Goal: Information Seeking & Learning: Find specific fact

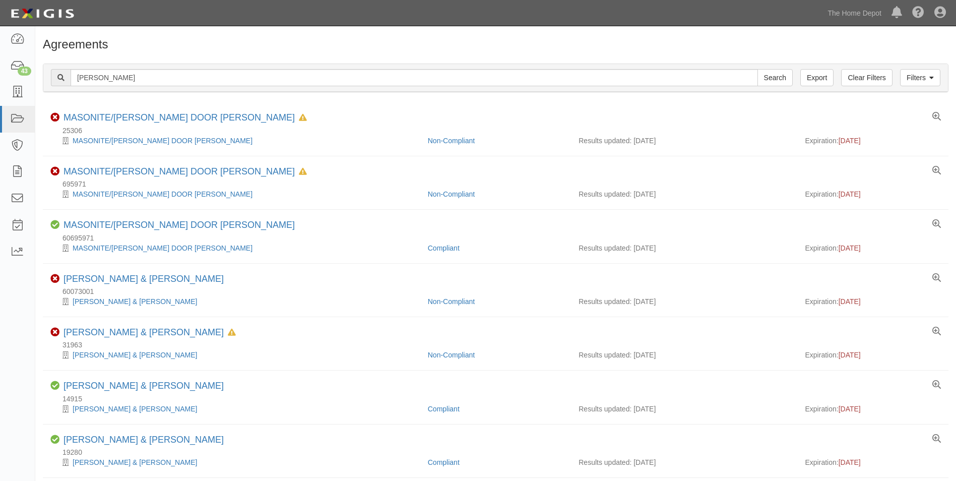
scroll to position [202, 0]
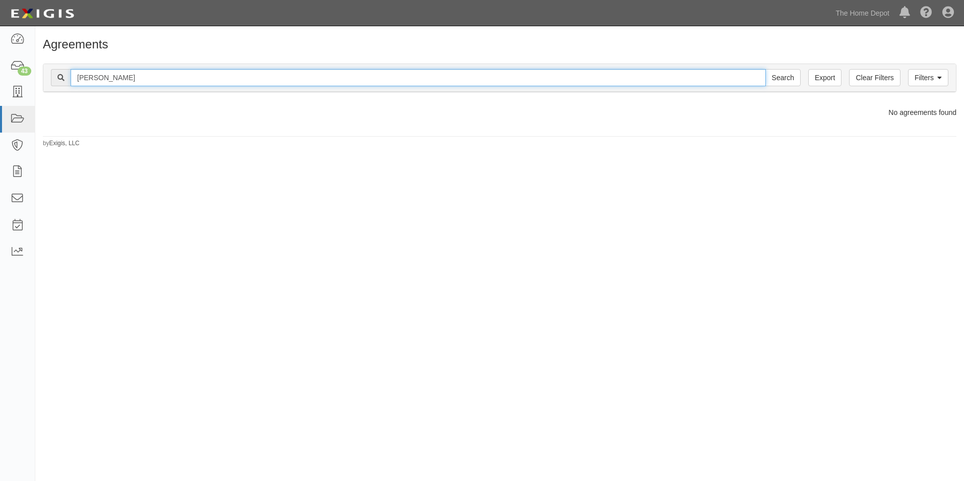
click at [132, 78] on input "stanley" at bounding box center [418, 77] width 695 height 17
type input "Florida Green"
click at [765, 69] on input "Search" at bounding box center [782, 77] width 35 height 17
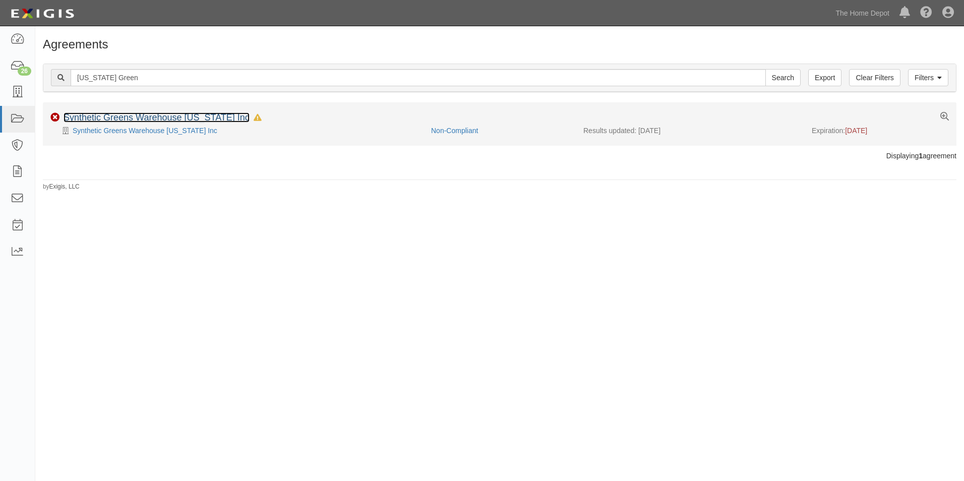
click at [132, 114] on link "Synthetic Greens Warehouse Florida Inc" at bounding box center [157, 117] width 186 height 10
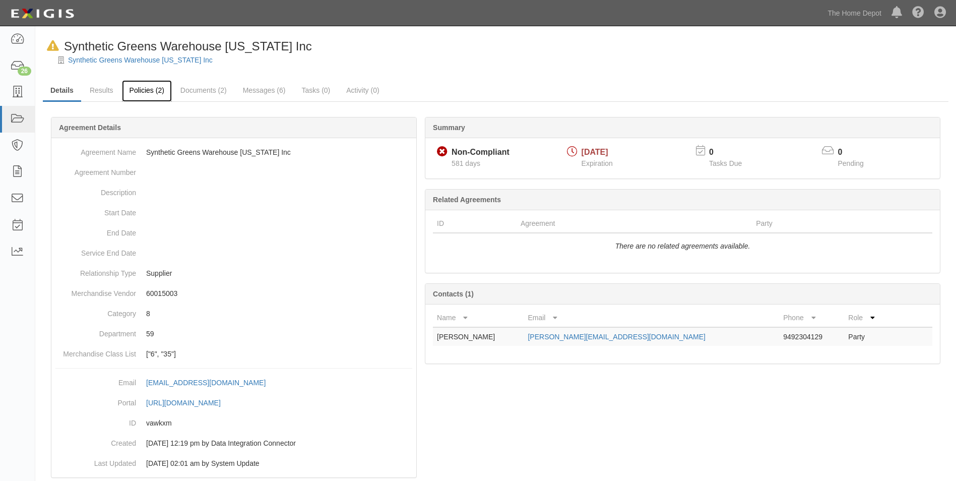
click at [152, 93] on link "Policies (2)" at bounding box center [147, 91] width 50 height 22
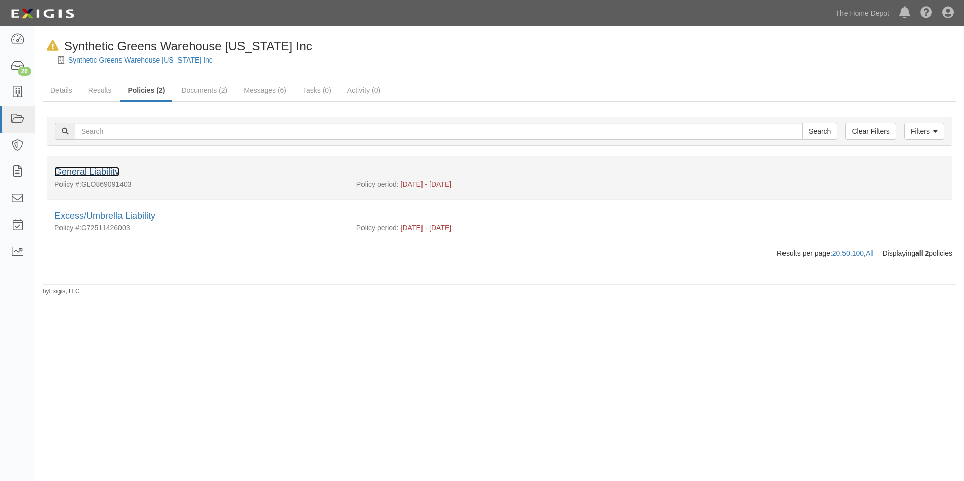
click at [108, 171] on link "General Liability" at bounding box center [86, 172] width 65 height 10
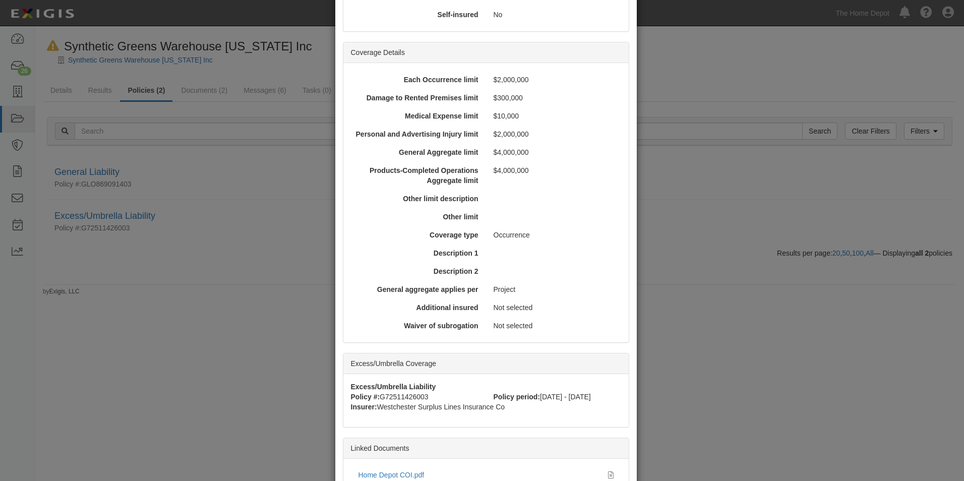
scroll to position [302, 0]
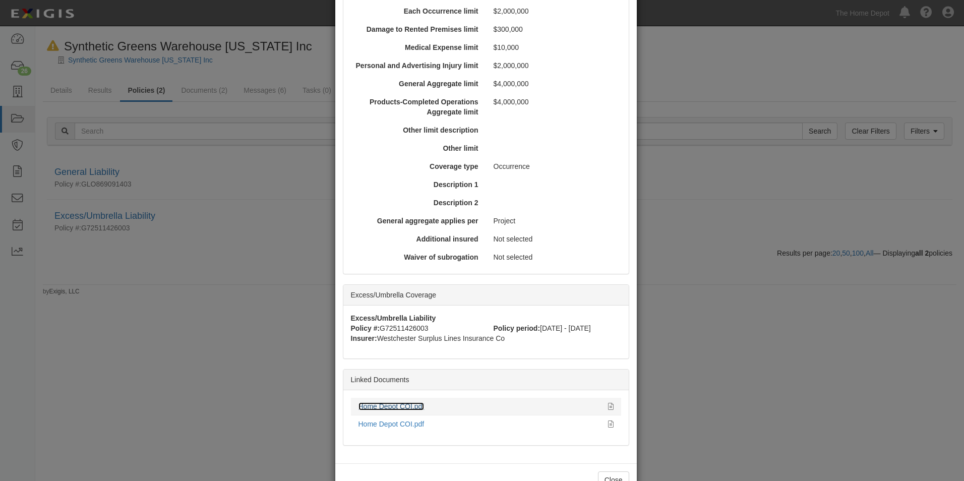
click at [414, 406] on link "Home Depot COI.pdf" at bounding box center [391, 406] width 66 height 8
click at [603, 477] on button "Close" at bounding box center [613, 479] width 31 height 17
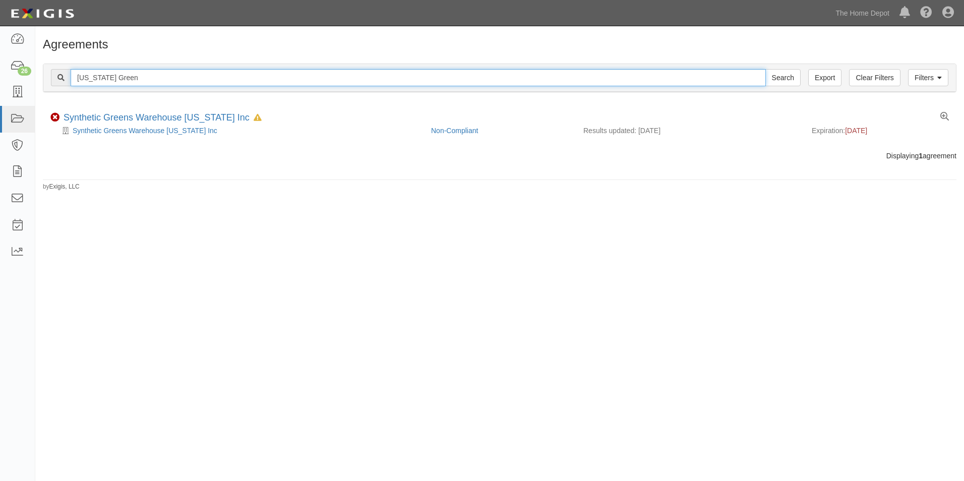
click at [142, 82] on input "Florida Green" at bounding box center [418, 77] width 695 height 17
type input "Bell Nursery"
click at [765, 69] on input "Search" at bounding box center [782, 77] width 35 height 17
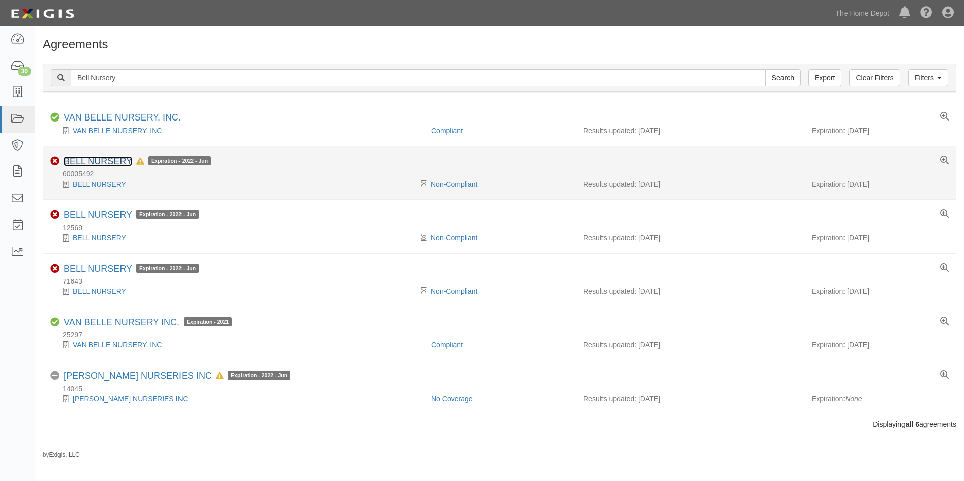
click at [112, 160] on link "BELL NURSERY" at bounding box center [98, 161] width 69 height 10
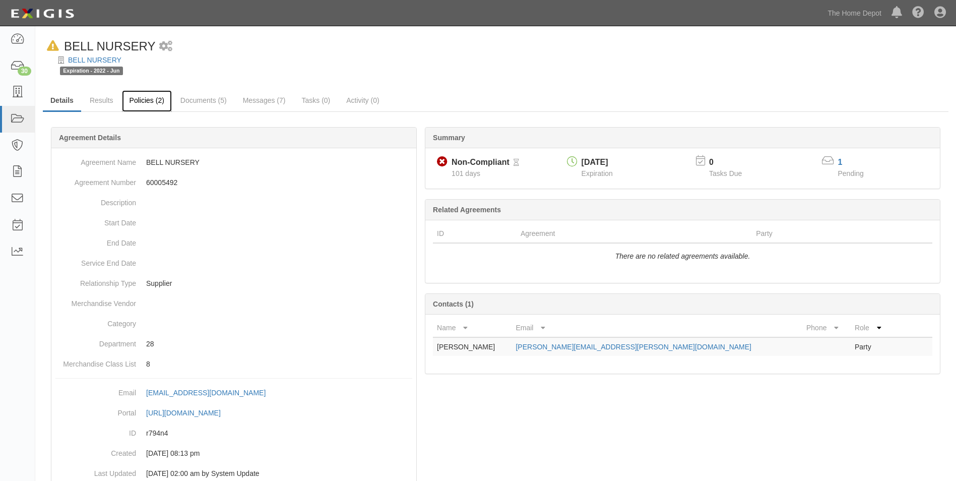
click at [153, 107] on link "Policies (2)" at bounding box center [147, 101] width 50 height 22
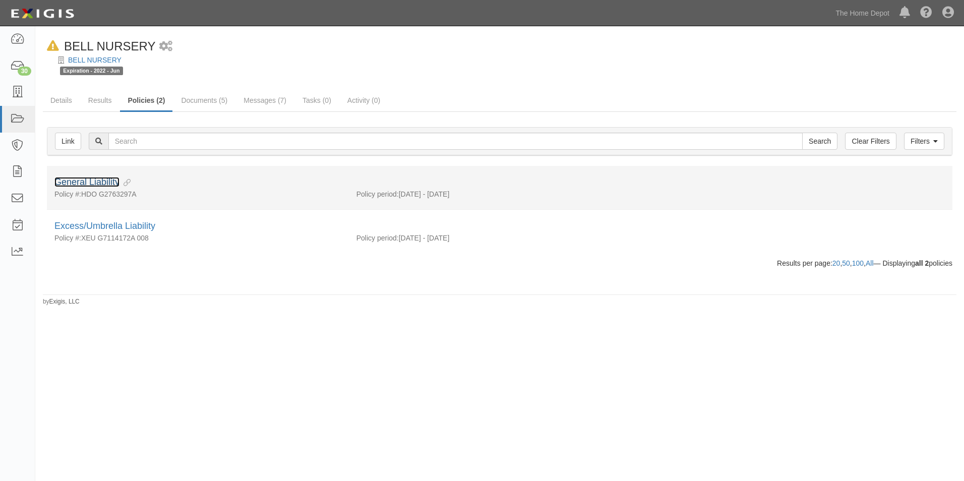
click at [104, 180] on link "General Liability" at bounding box center [86, 182] width 65 height 10
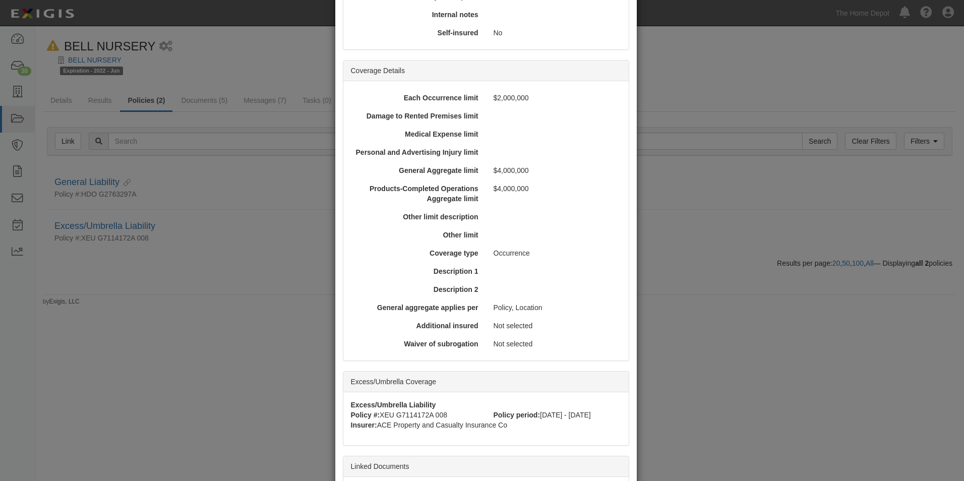
scroll to position [316, 0]
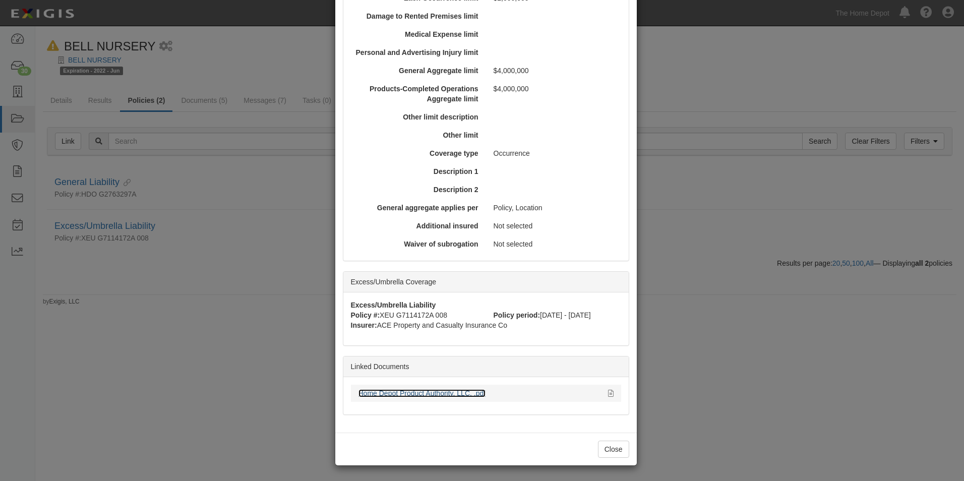
click at [426, 396] on link "Home Depot Product Authority, LLC, .pdf" at bounding box center [422, 393] width 128 height 8
click at [605, 454] on button "Close" at bounding box center [613, 449] width 31 height 17
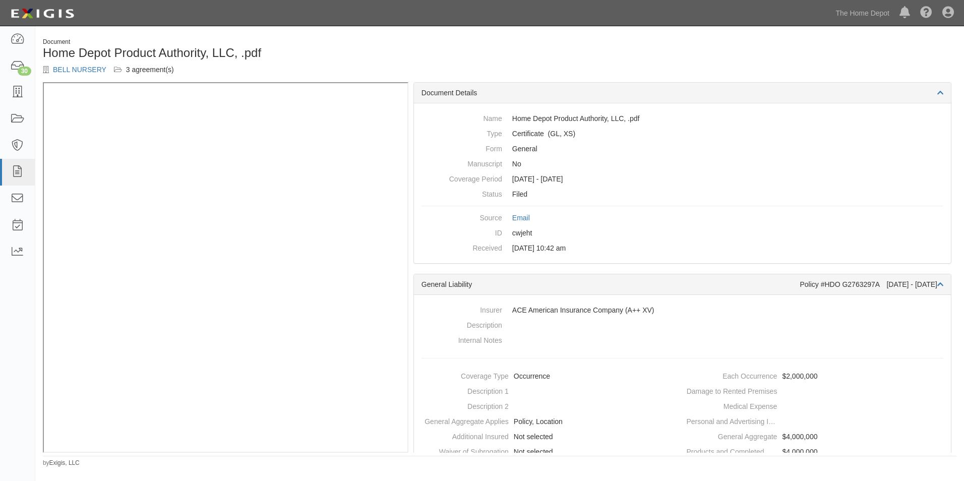
click at [682, 63] on div "Document Home Depot Product Authority, LLC, .pdf BELL NURSERY 3 agreement(s)" at bounding box center [499, 60] width 929 height 44
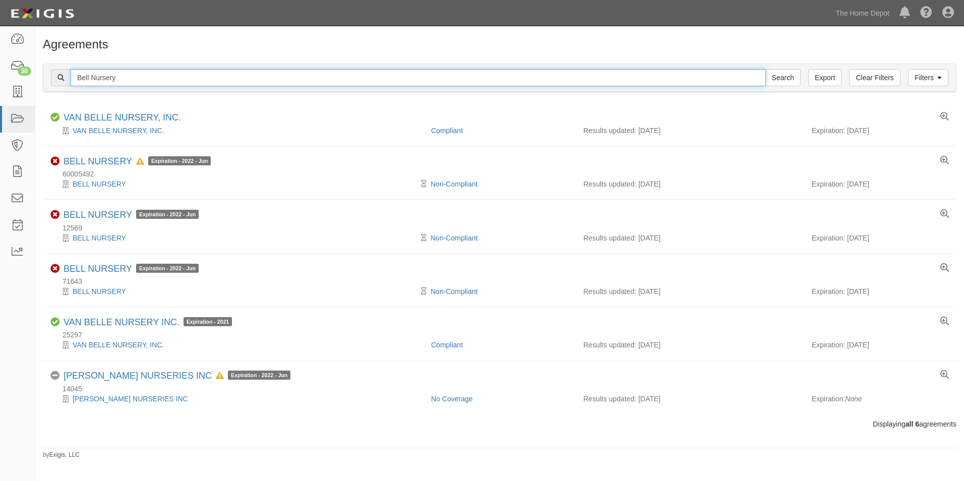
click at [146, 81] on input "Bell Nursery" at bounding box center [418, 77] width 695 height 17
type input "[PERSON_NAME]"
click at [765, 69] on input "Search" at bounding box center [782, 77] width 35 height 17
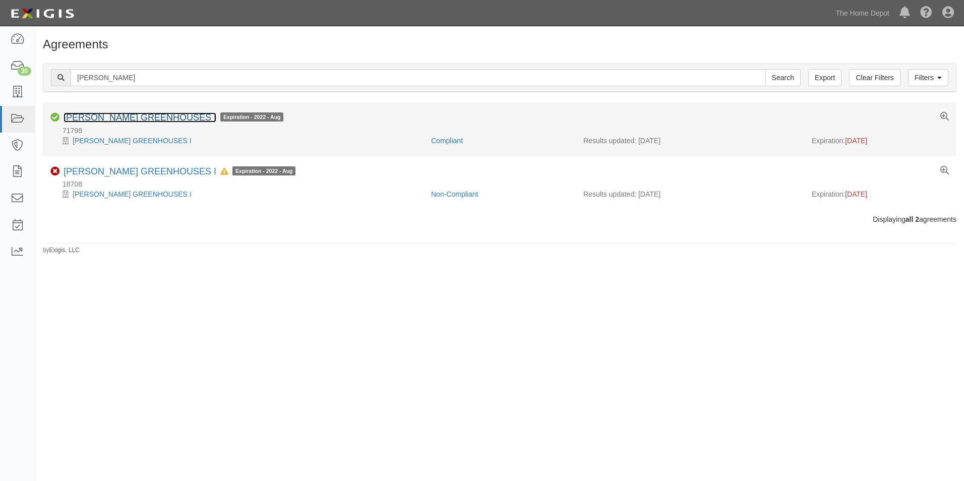
click at [131, 114] on link "[PERSON_NAME] GREENHOUSES I" at bounding box center [140, 117] width 153 height 10
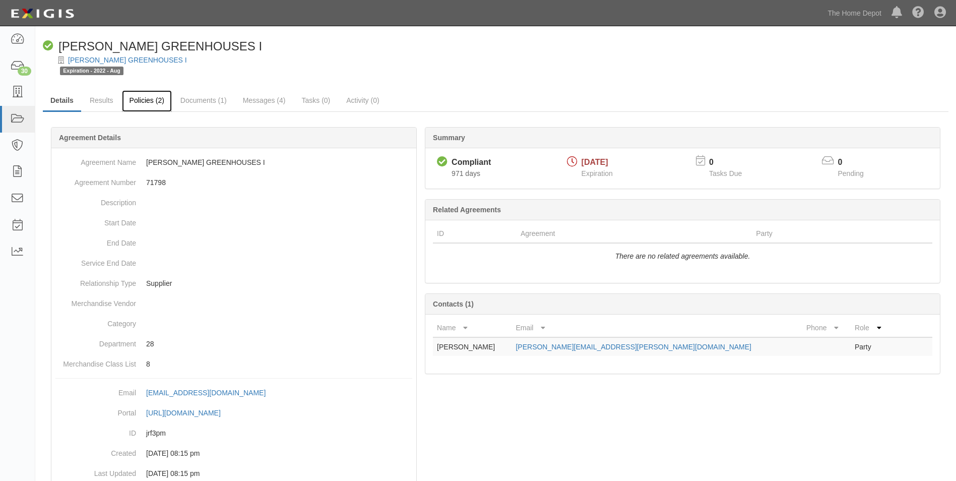
click at [153, 102] on link "Policies (2)" at bounding box center [147, 101] width 50 height 22
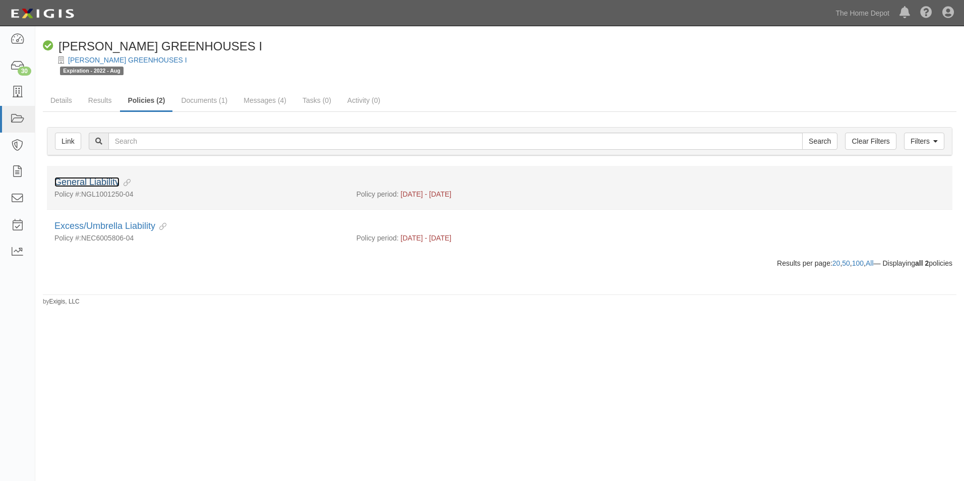
click at [88, 180] on link "General Liability" at bounding box center [86, 182] width 65 height 10
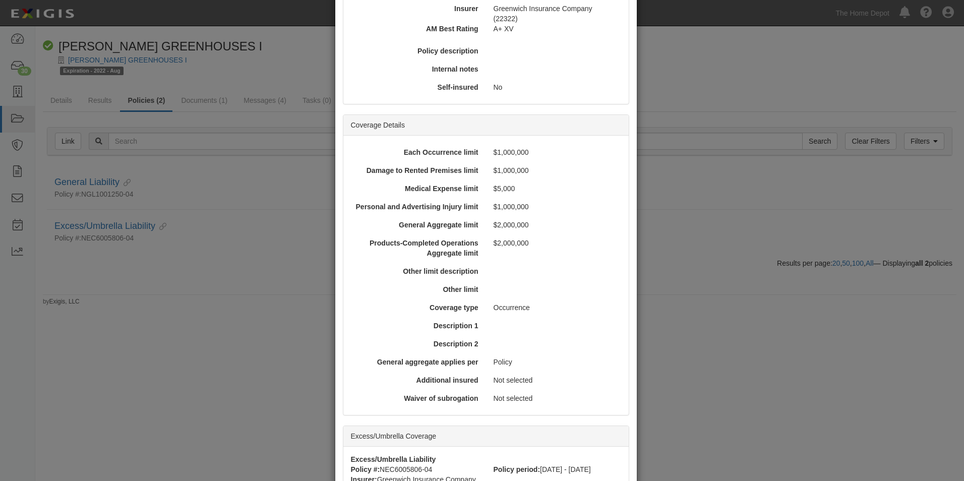
scroll to position [316, 0]
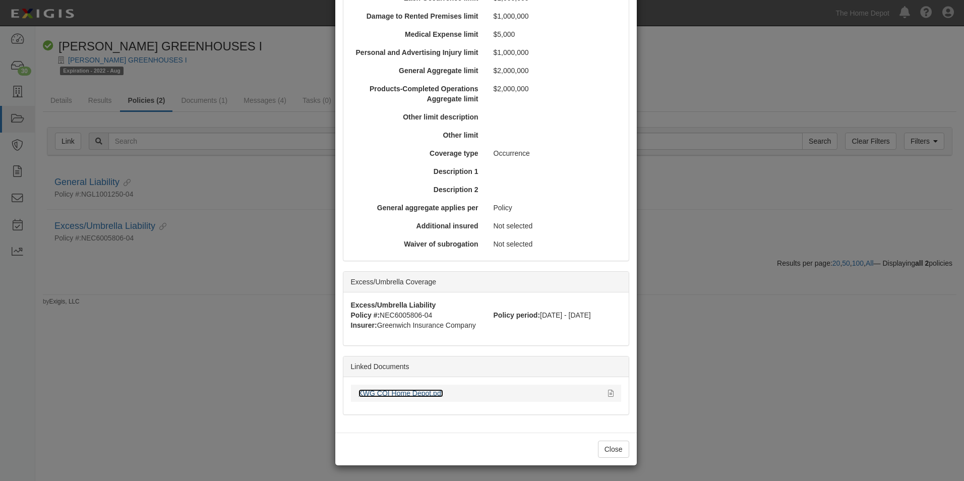
click at [416, 393] on link "KWG COI Home Depot.pdf" at bounding box center [400, 393] width 85 height 8
